Goal: Task Accomplishment & Management: Manage account settings

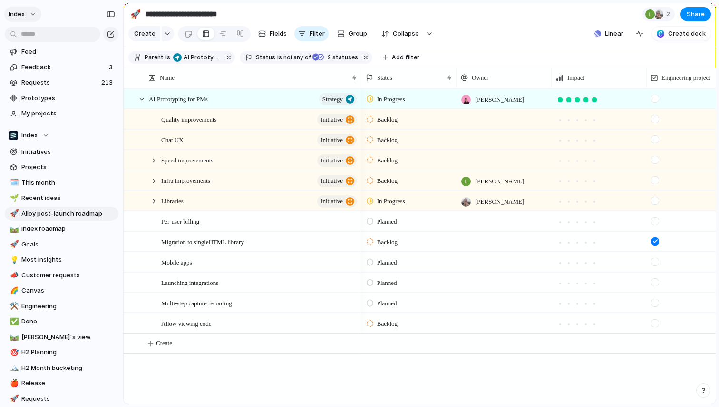
click at [9, 9] on button "Index" at bounding box center [22, 14] width 37 height 15
click at [90, 6] on div "Settings Invite members Change theme Change workspace Sign out" at bounding box center [359, 203] width 719 height 407
click at [15, 13] on span "Index" at bounding box center [17, 15] width 16 height 10
click at [21, 13] on span "Index" at bounding box center [17, 15] width 16 height 10
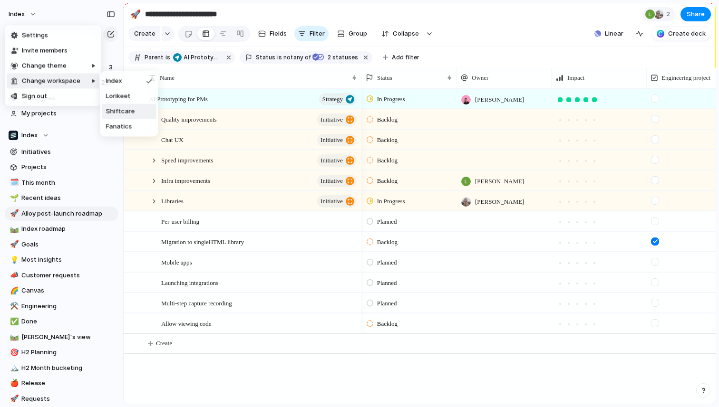
click at [124, 112] on span "Shiftcare" at bounding box center [120, 112] width 29 height 10
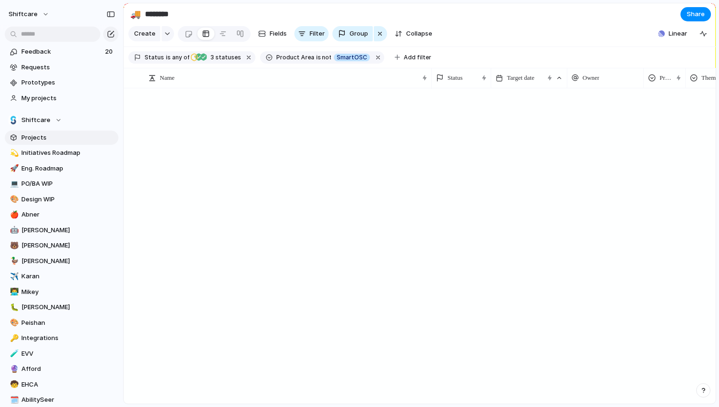
click at [44, 135] on span "Projects" at bounding box center [68, 138] width 94 height 10
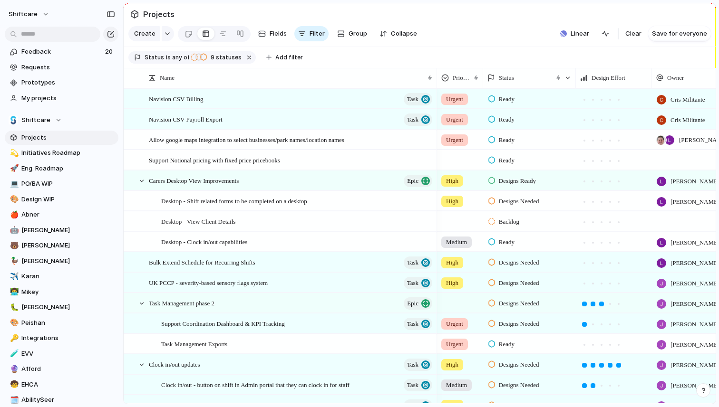
click at [517, 106] on div "Ready" at bounding box center [529, 98] width 93 height 19
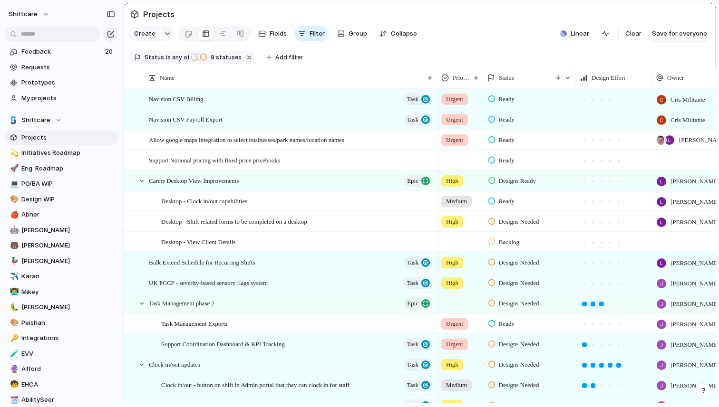
click at [523, 96] on div "Ready" at bounding box center [529, 97] width 92 height 17
click at [461, 32] on section "Create Fields Filter Group Zoom Collapse Linear Clear Save for everyone" at bounding box center [420, 35] width 592 height 23
click at [525, 106] on div "Ready" at bounding box center [529, 98] width 93 height 19
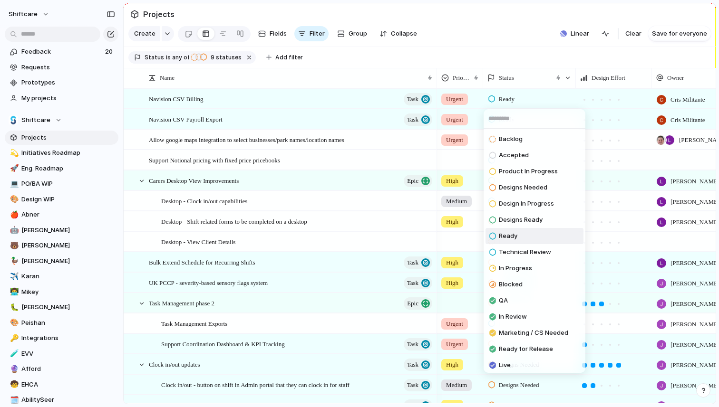
click at [513, 51] on div "Backlog Accepted Product In Progress Designs Needed Design In Progress Designs …" at bounding box center [359, 203] width 719 height 407
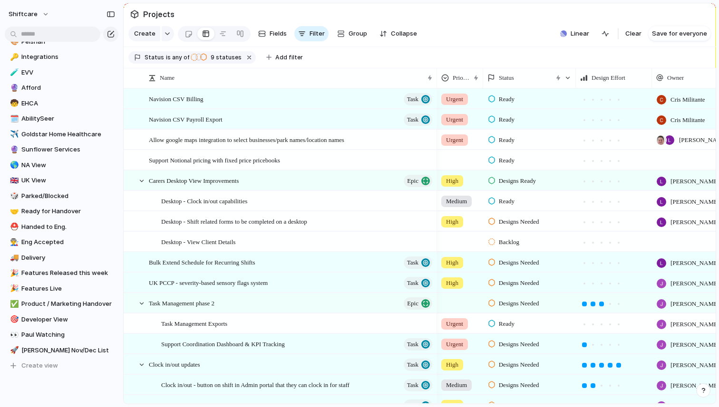
scroll to position [282, 0]
click at [38, 264] on div "💫 Initiatives Roadmap 🚀 Eng. Roadmap 💻 PO/BA WIP 🎨 Design WIP 🍎 Abner 🤖 Jon 🐻 L…" at bounding box center [62, 118] width 114 height 509
click at [39, 258] on span "Delivery" at bounding box center [68, 258] width 94 height 10
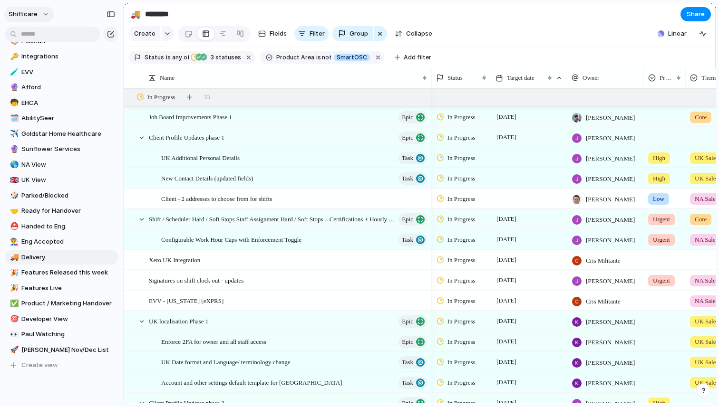
click at [34, 15] on span "shiftcare" at bounding box center [23, 15] width 29 height 10
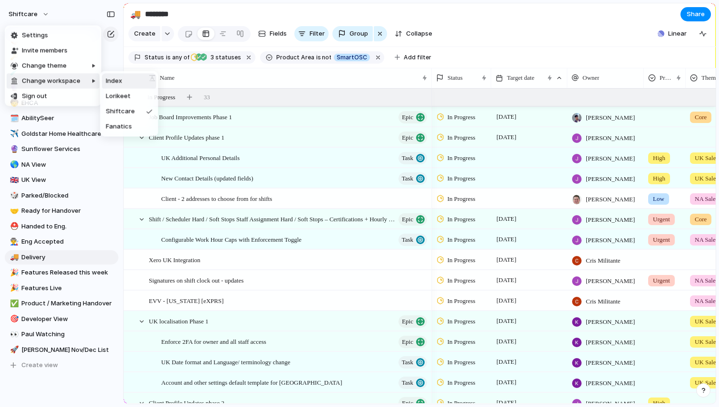
click at [113, 80] on span "Index" at bounding box center [114, 82] width 16 height 10
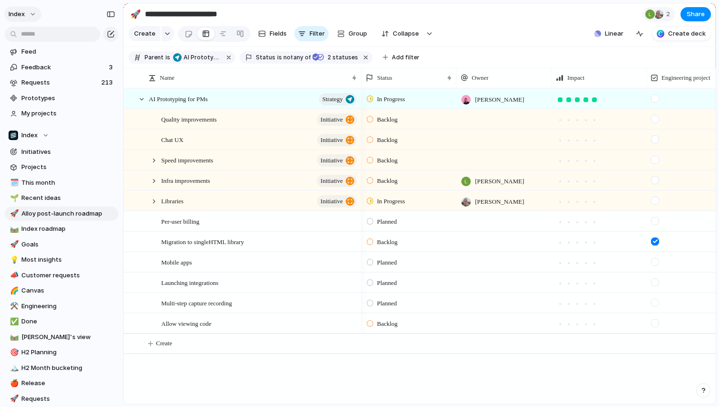
click at [37, 12] on button "Index" at bounding box center [22, 14] width 37 height 15
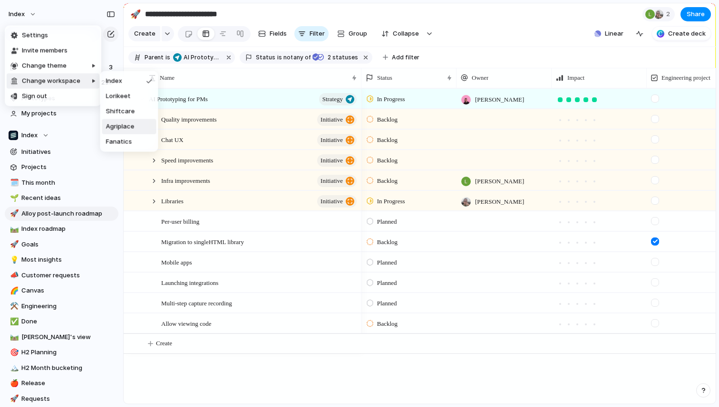
click at [132, 122] on span "Agriplace" at bounding box center [120, 127] width 29 height 10
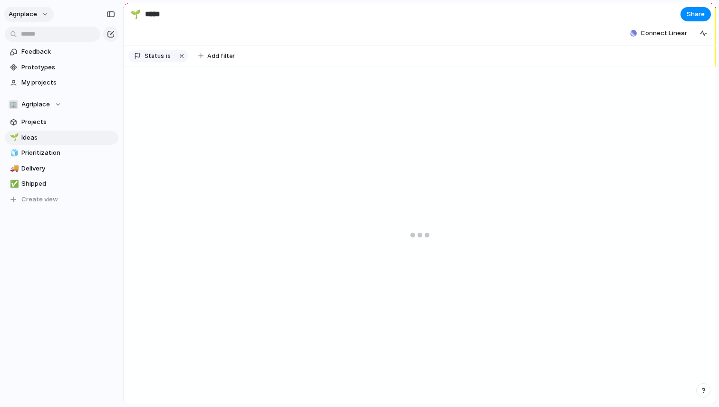
click at [30, 18] on span "Agriplace" at bounding box center [23, 15] width 29 height 10
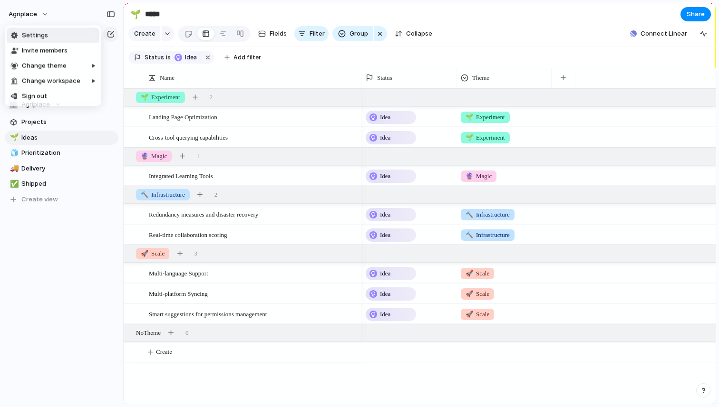
click at [38, 33] on span "Settings" at bounding box center [35, 36] width 26 height 10
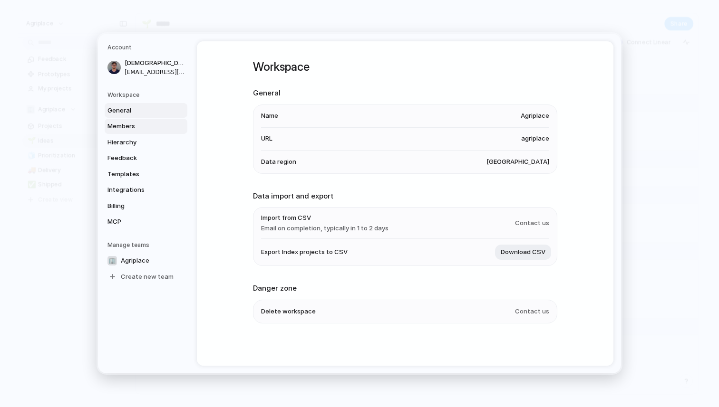
click at [134, 132] on link "Members" at bounding box center [146, 126] width 83 height 15
